Goal: Task Accomplishment & Management: Manage account settings

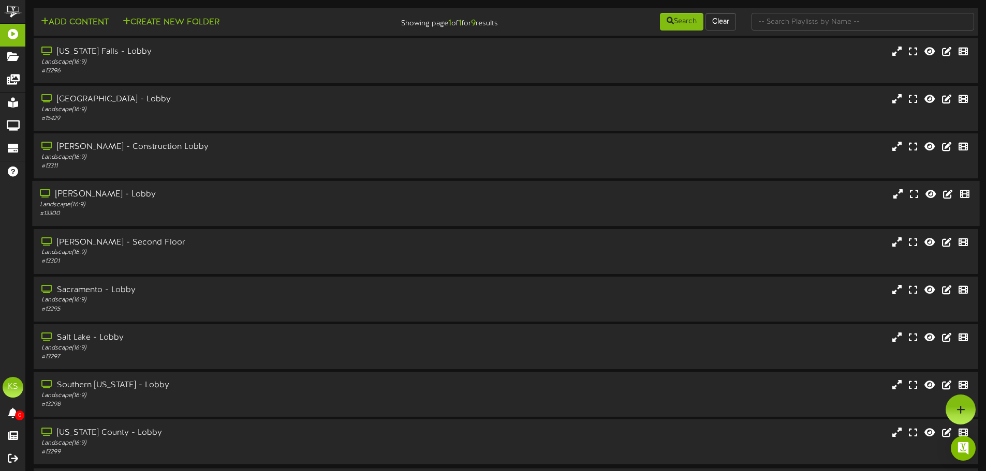
click at [127, 199] on div "[PERSON_NAME] - Lobby" at bounding box center [229, 195] width 379 height 12
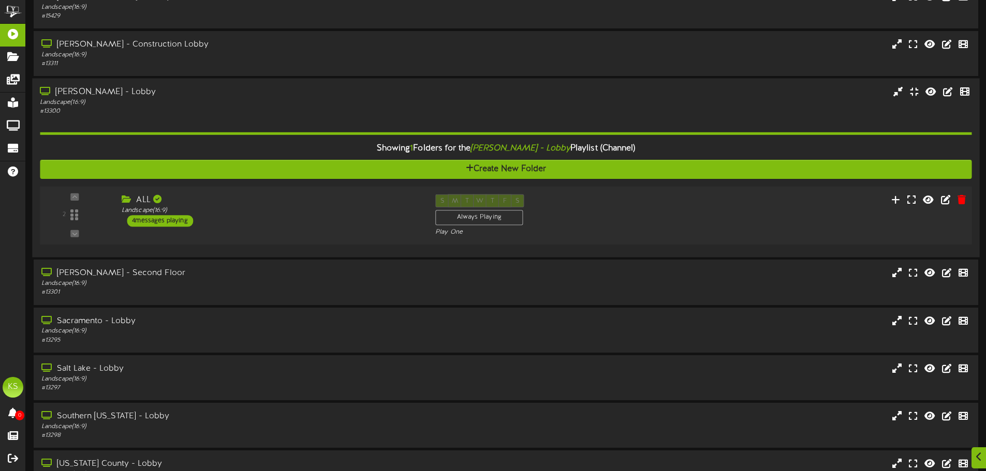
scroll to position [103, 0]
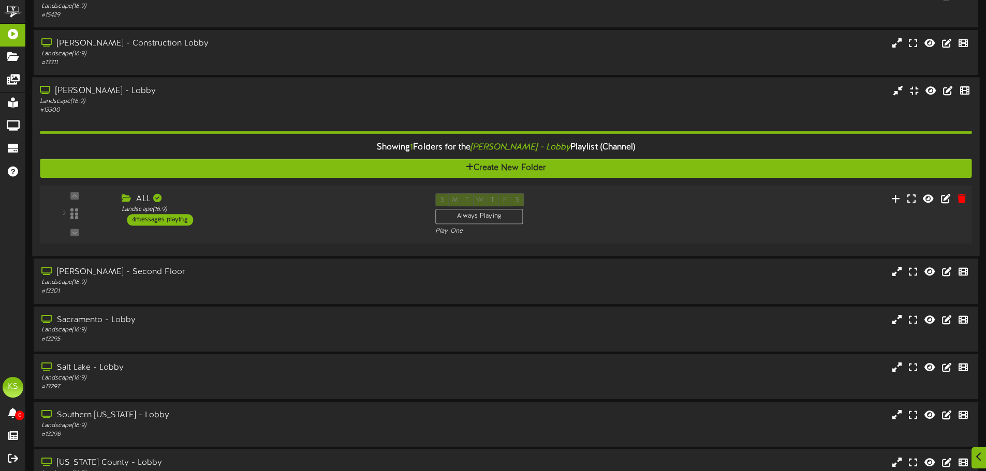
click at [125, 202] on icon at bounding box center [128, 198] width 12 height 8
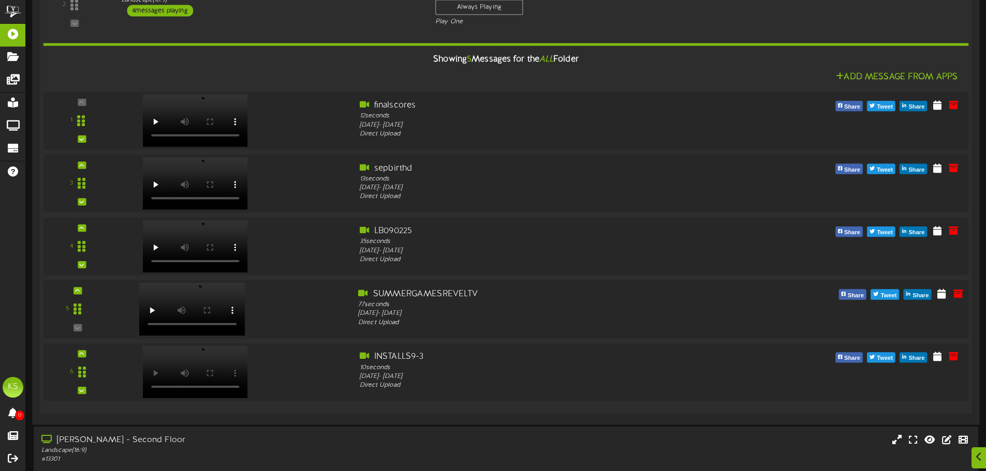
scroll to position [362, 0]
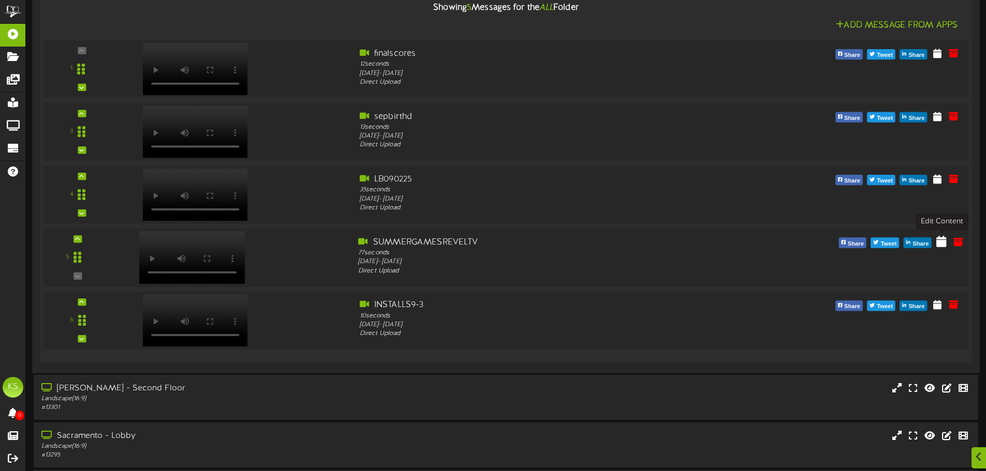
click at [941, 245] on icon at bounding box center [941, 241] width 10 height 11
select select "*"
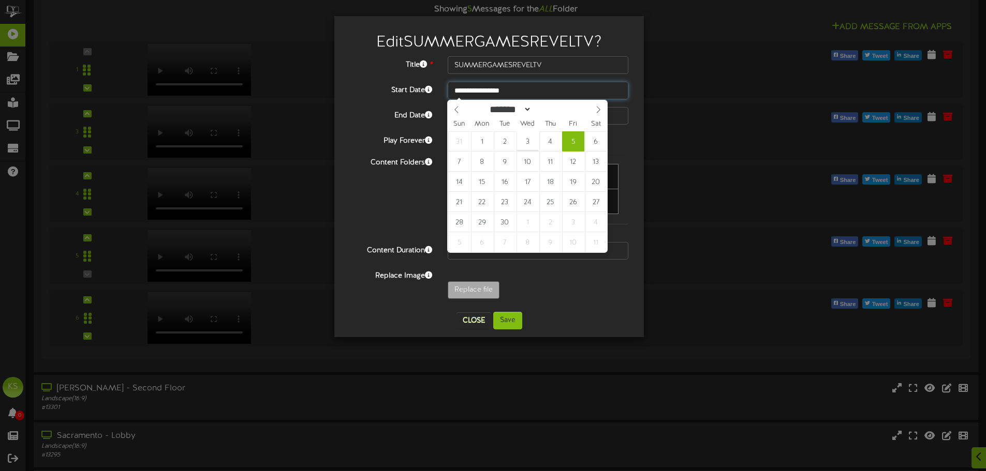
click at [489, 95] on input "**********" at bounding box center [538, 91] width 181 height 18
type input "**********"
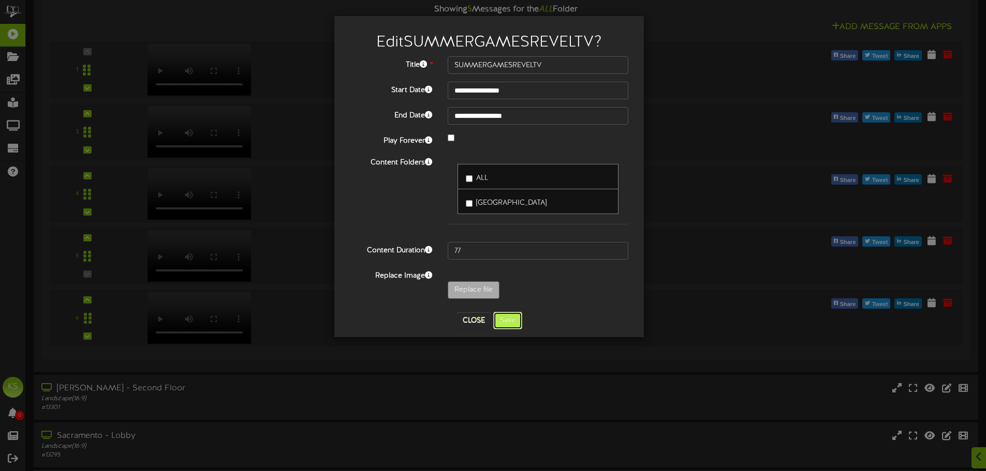
click at [519, 321] on button "Save" at bounding box center [507, 321] width 29 height 18
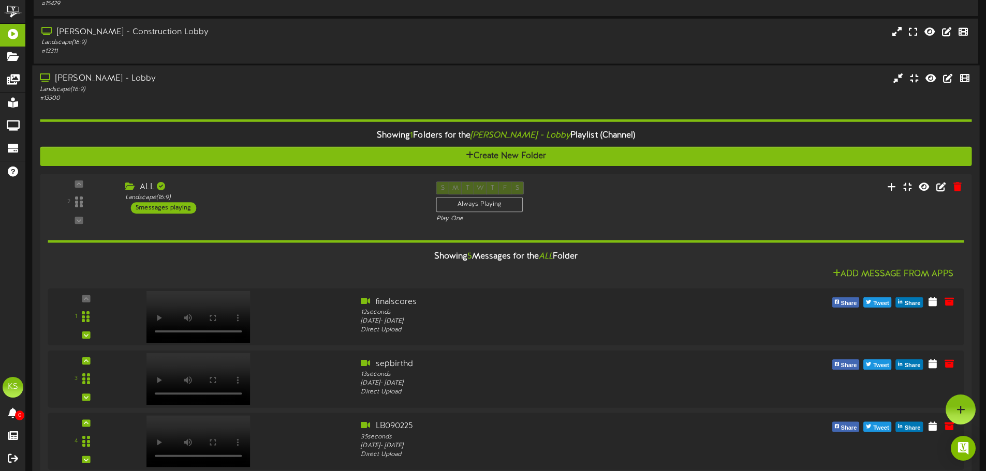
scroll to position [103, 0]
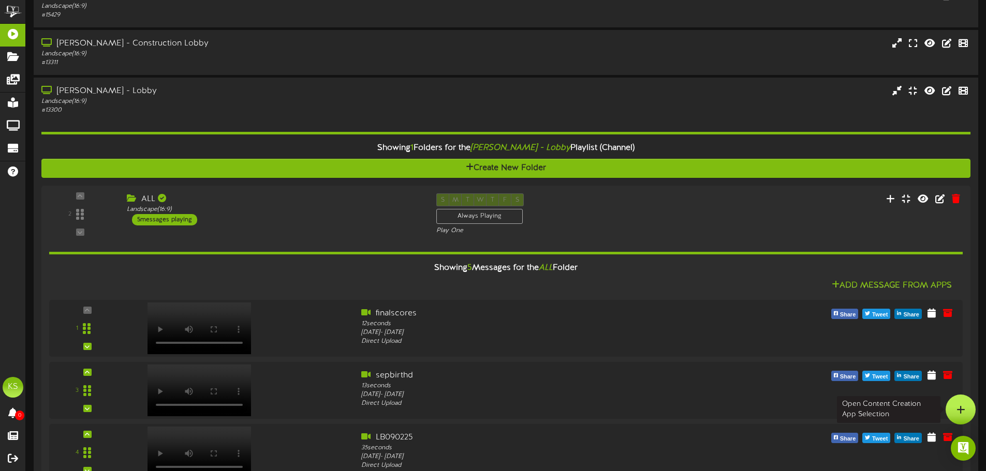
click at [960, 413] on icon at bounding box center [960, 409] width 9 height 9
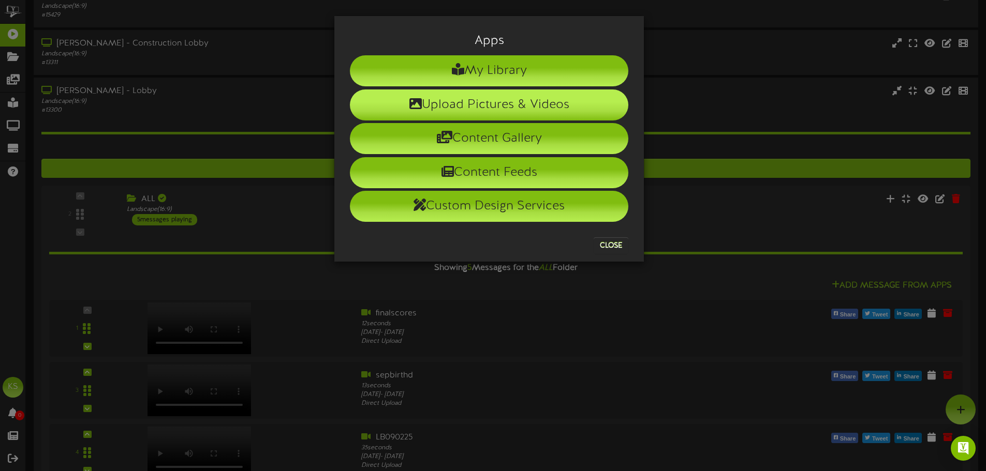
click at [499, 99] on li "Upload Pictures & Videos" at bounding box center [489, 105] width 278 height 31
